Goal: Check status: Check status

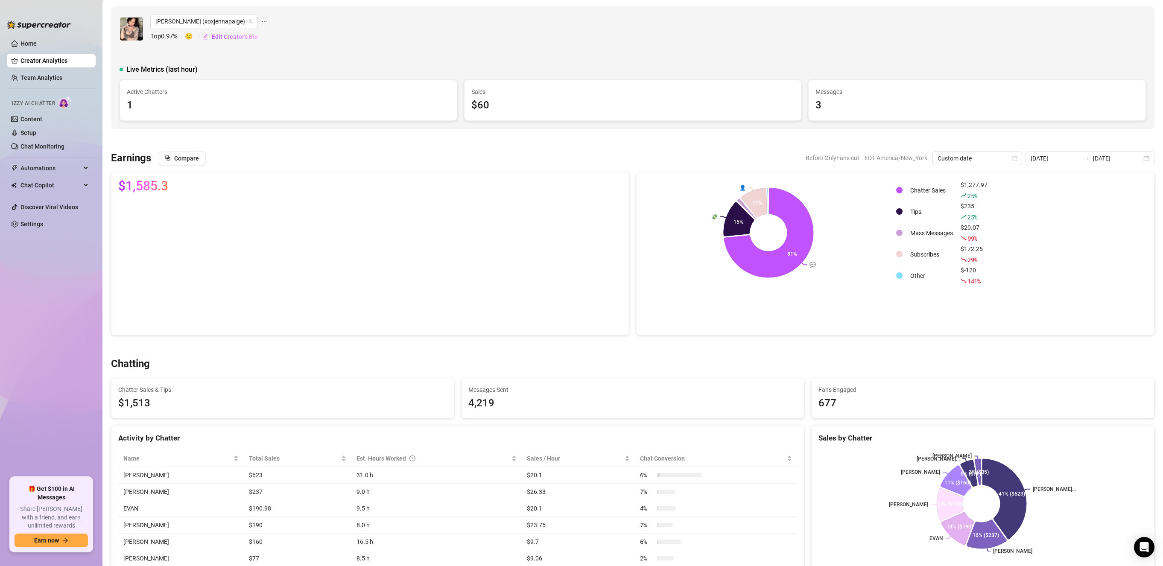
click at [35, 60] on link "Creator Analytics" at bounding box center [54, 61] width 68 height 14
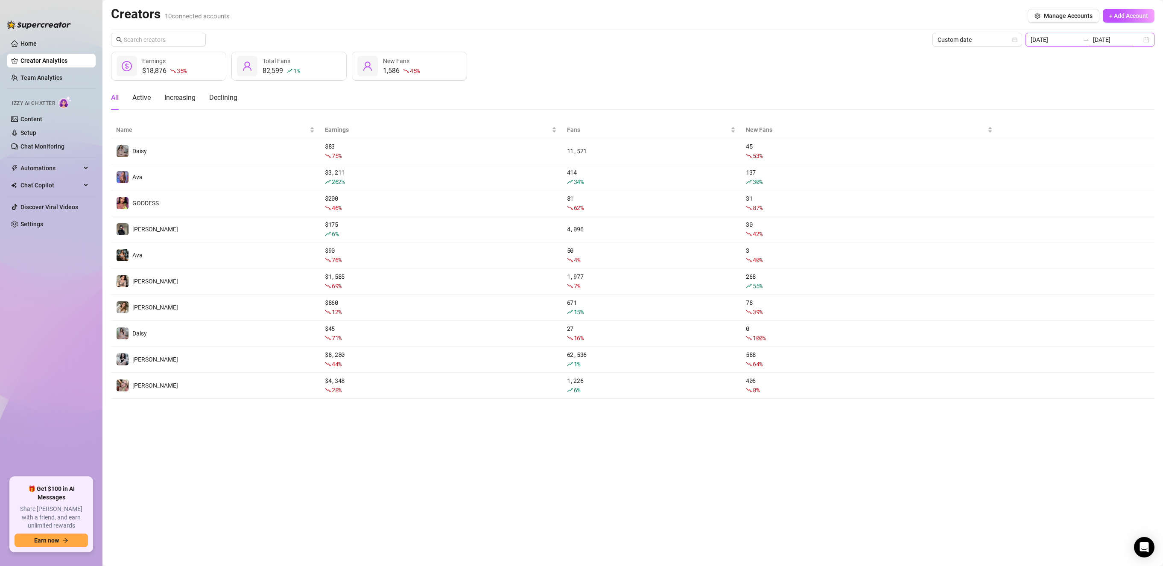
click at [1136, 41] on input "[DATE]" at bounding box center [1117, 39] width 49 height 9
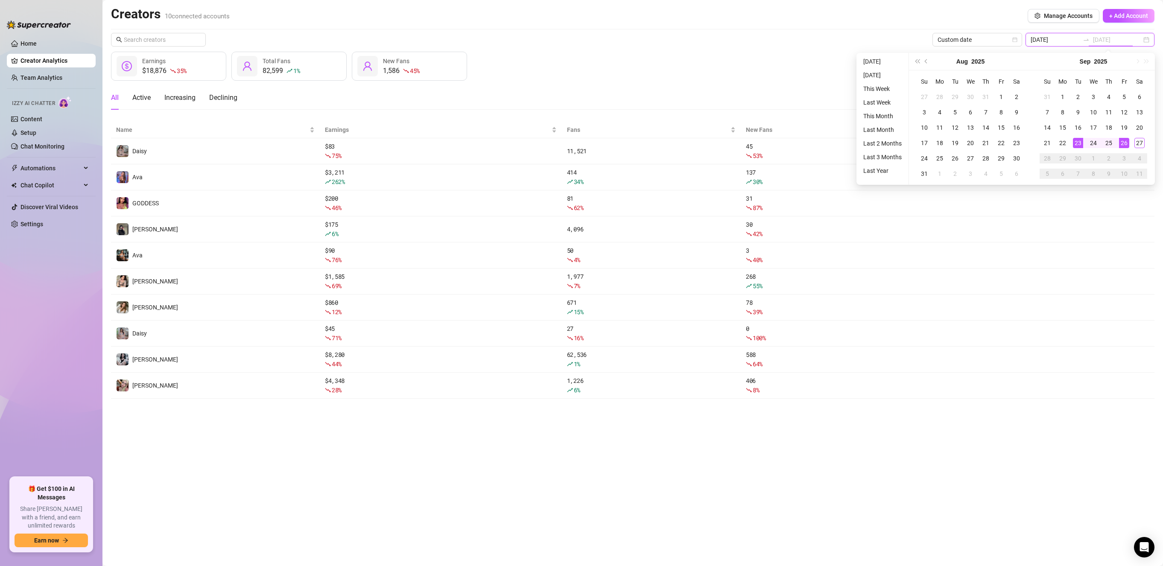
type input "[DATE]"
click at [1120, 144] on div "26" at bounding box center [1124, 143] width 10 height 10
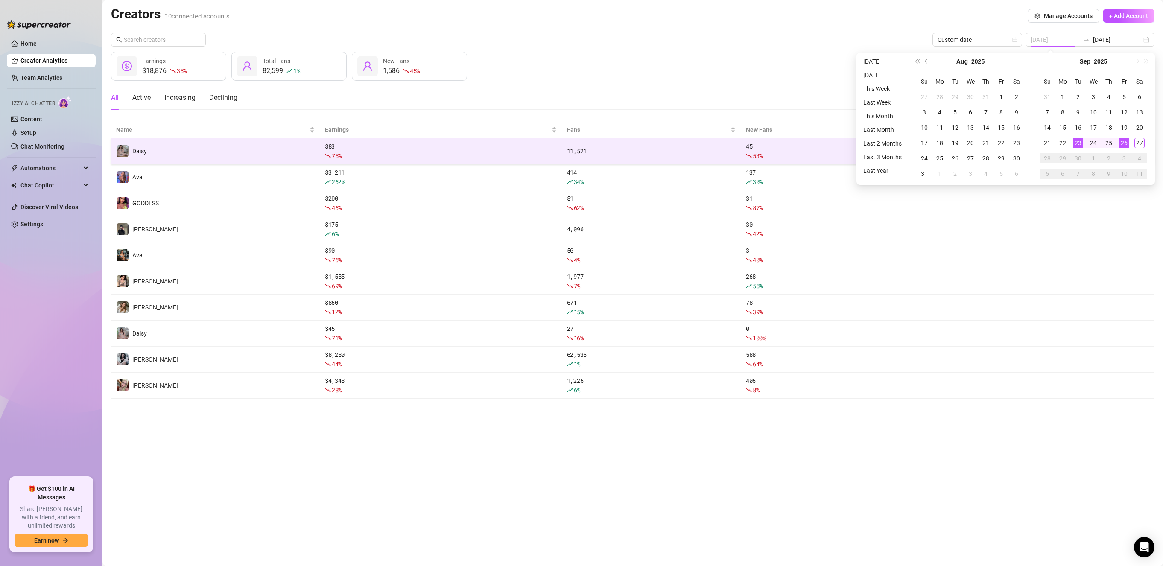
click at [1073, 147] on div "23" at bounding box center [1078, 143] width 10 height 10
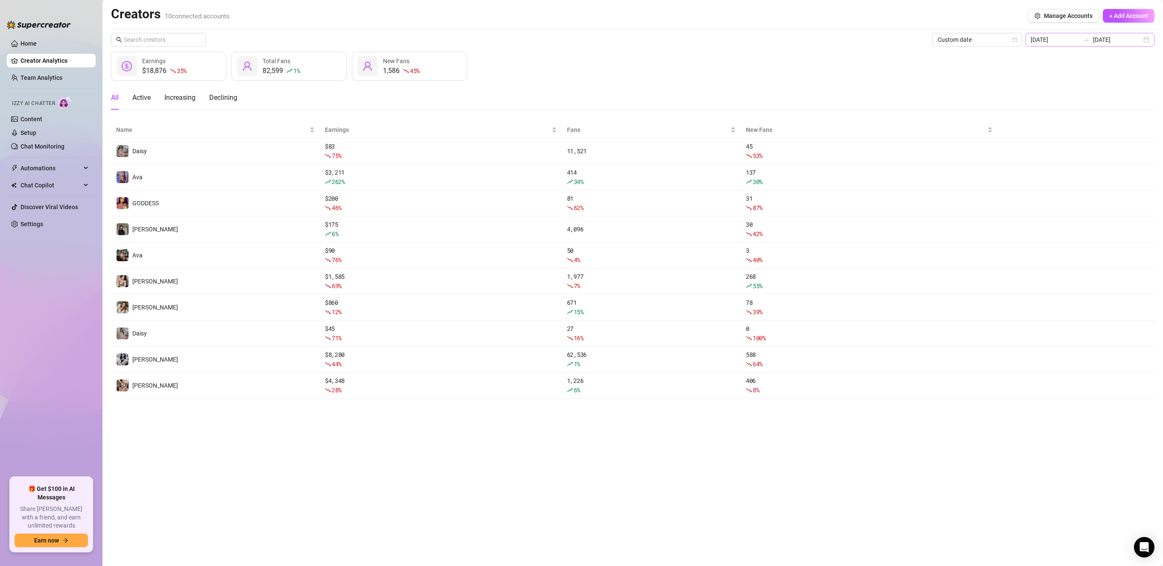
click at [1150, 43] on div "[DATE] [DATE]" at bounding box center [1089, 40] width 129 height 14
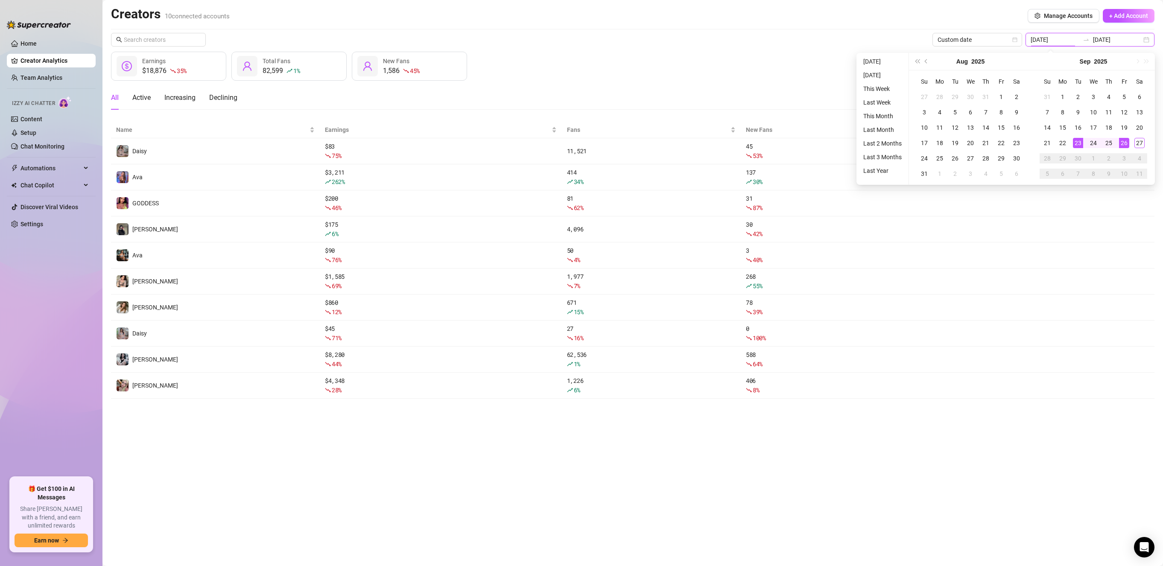
type input "[DATE]"
click at [1076, 140] on div "23" at bounding box center [1078, 143] width 10 height 10
type input "[DATE]"
click at [1139, 139] on div "27" at bounding box center [1139, 143] width 10 height 10
